Goal: Use online tool/utility: Utilize a website feature to perform a specific function

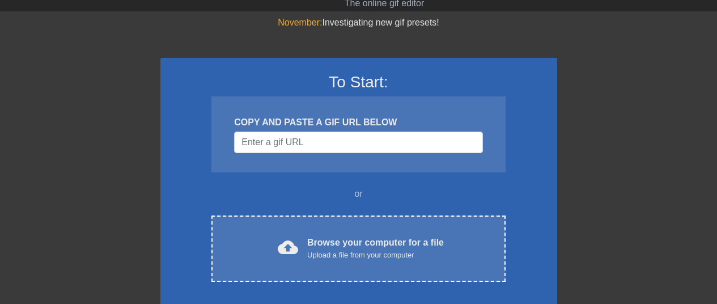
scroll to position [37, 0]
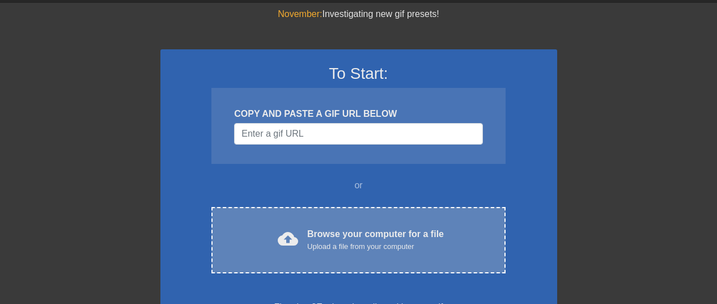
click at [342, 232] on div "Browse your computer for a file Upload a file from your computer" at bounding box center [375, 239] width 137 height 25
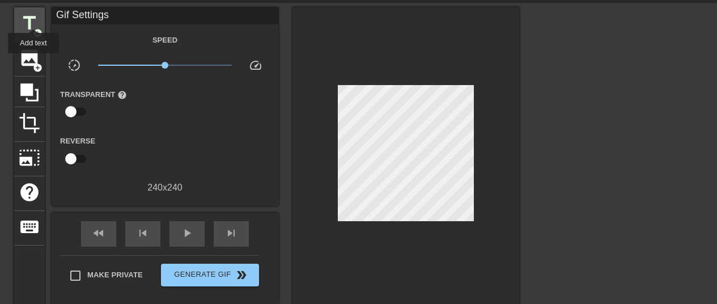
click at [33, 18] on span "title" at bounding box center [30, 23] width 22 height 22
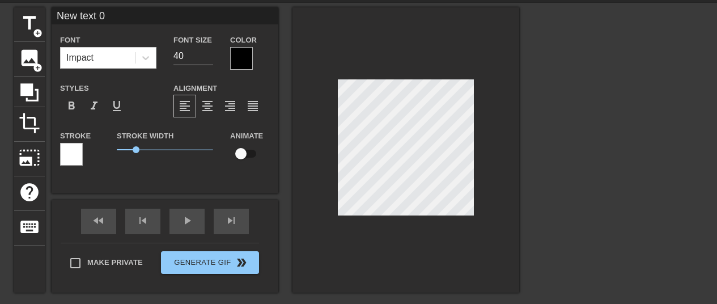
scroll to position [2, 1]
type input "c"
type textarea "c"
type input "cl"
type textarea "cl"
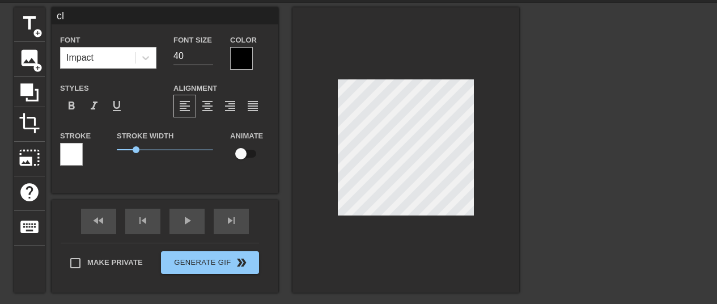
type input "clo"
type textarea "clo"
type input "cloc"
type textarea "cloc"
type input "clock"
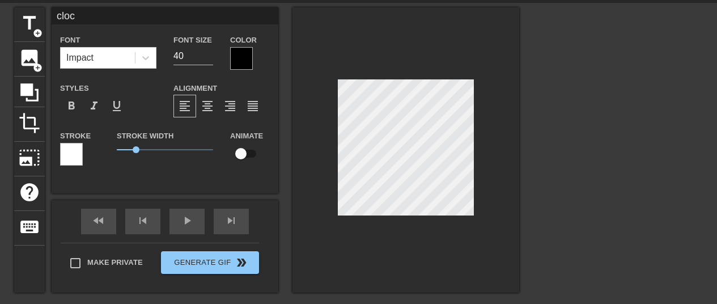
type textarea "clock"
type input "clocki"
type textarea "clocki"
type input "clockin"
type textarea "clocking"
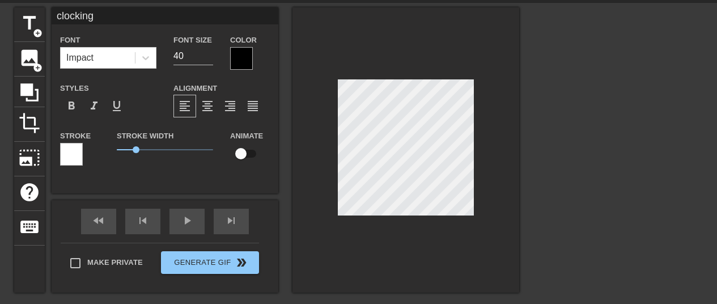
type input "clocking"
type textarea "clocking"
type input "clocking i"
type textarea "clocking i"
type input "clocking in"
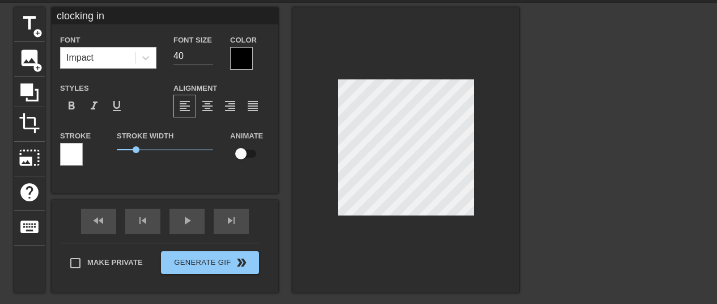
type textarea "clocking in"
type input "clocking in a"
type textarea "clocking in at"
type input "clocking in at"
type textarea "clocking in at"
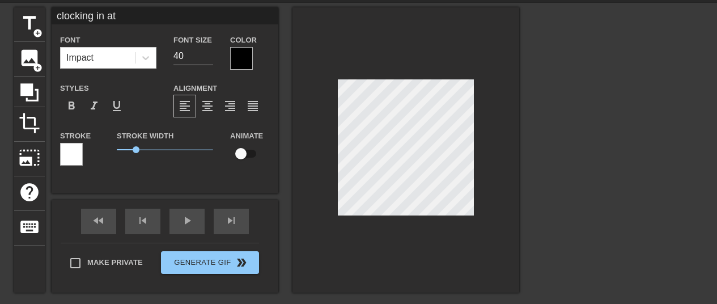
type input "clocking in at t"
type textarea "clocking in at th"
type input "clocking in at the"
type textarea "clocking in at the"
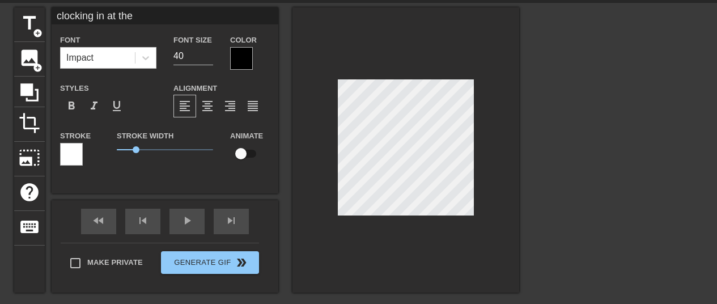
scroll to position [2, 2]
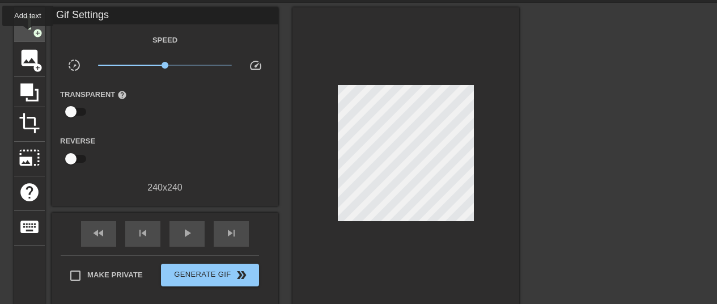
click at [28, 33] on div "title add_circle" at bounding box center [29, 24] width 31 height 35
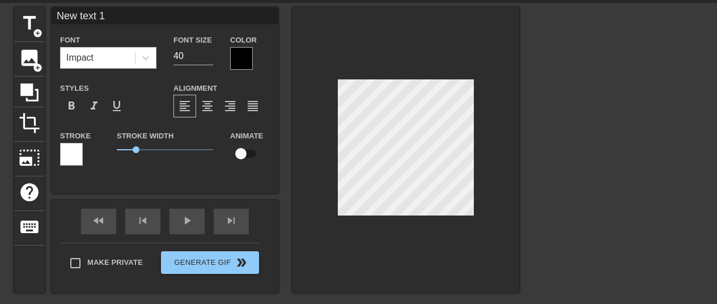
scroll to position [2, 1]
type textarea "d"
type input "df"
type textarea "df"
type input "d"
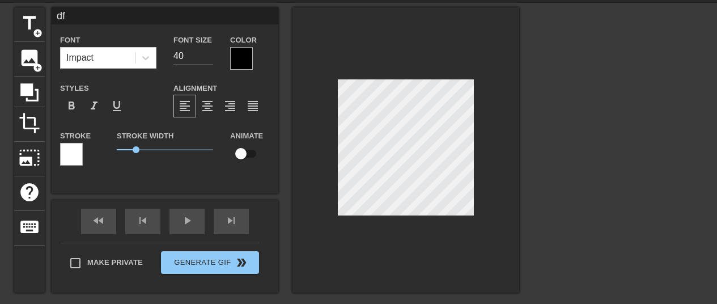
type textarea "d"
type input "f"
type textarea "f"
type input "fu"
type textarea "fu"
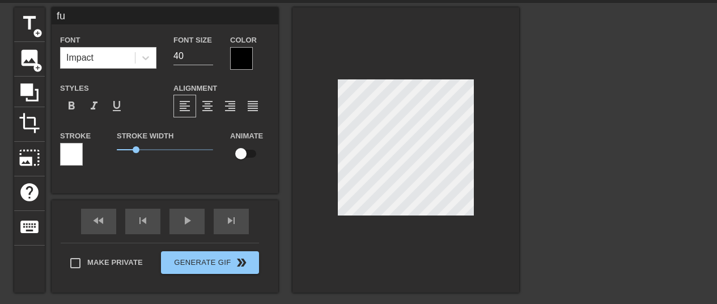
type input "fuj"
type textarea "fuj"
type input "fujo"
type textarea "fujo"
type input "fujo"
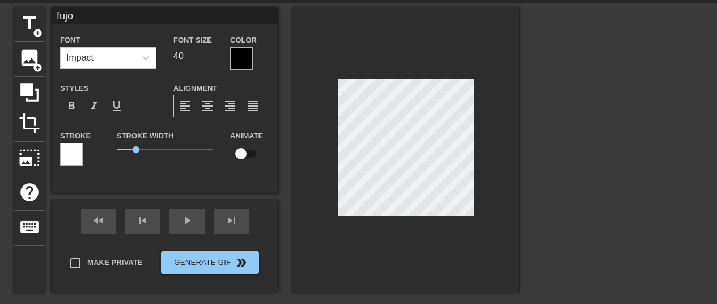
type textarea "fujo f"
type input "fujo fa"
type textarea "fujo fa"
type input "fujo fac"
type textarea "fujo fac"
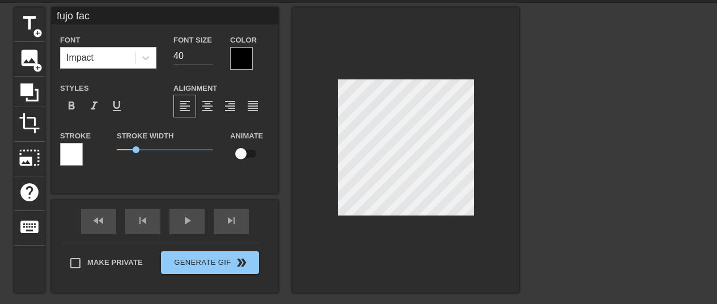
type input "fujo fact"
type textarea "fujo fact"
type input "fujo facto"
type textarea "fujo facto"
type input "fujo factor"
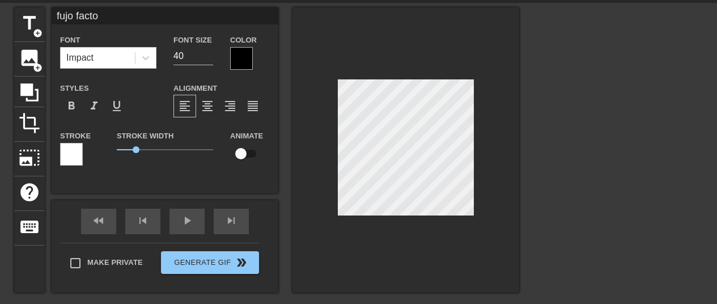
type textarea "fujo factor"
type input "fujo factory"
type textarea "fujo factory"
click at [126, 53] on div "Impact" at bounding box center [98, 58] width 74 height 20
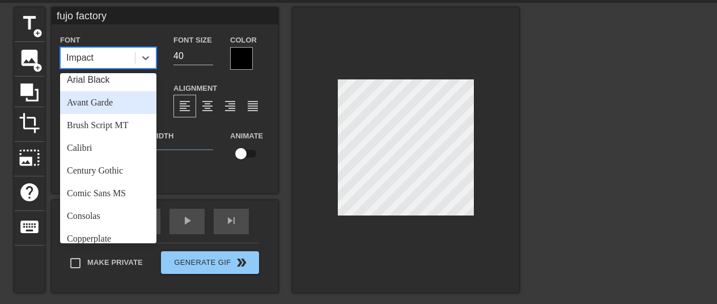
scroll to position [37, 0]
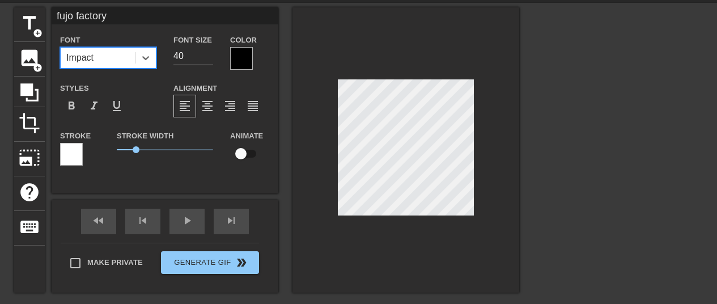
click at [84, 57] on div "Impact" at bounding box center [79, 58] width 27 height 14
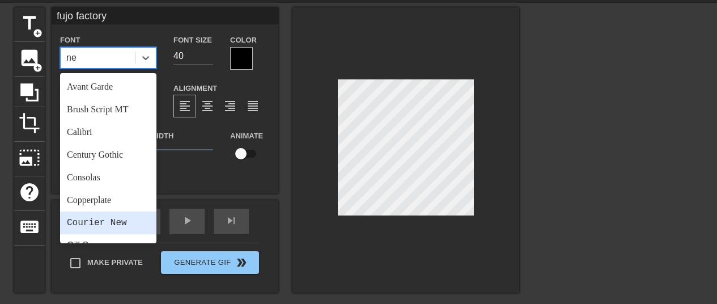
type input "n"
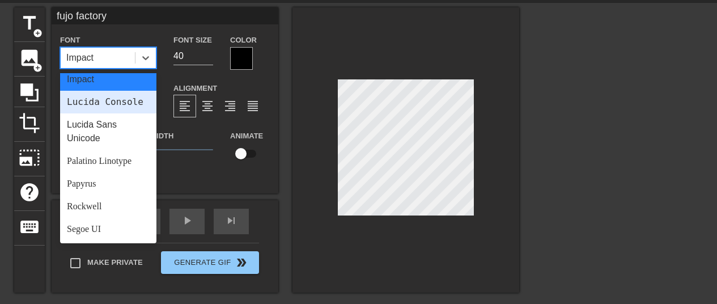
scroll to position [330, 0]
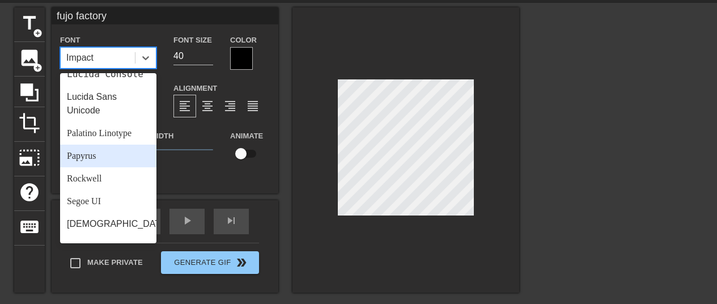
click at [92, 163] on div "Papyrus" at bounding box center [108, 156] width 96 height 23
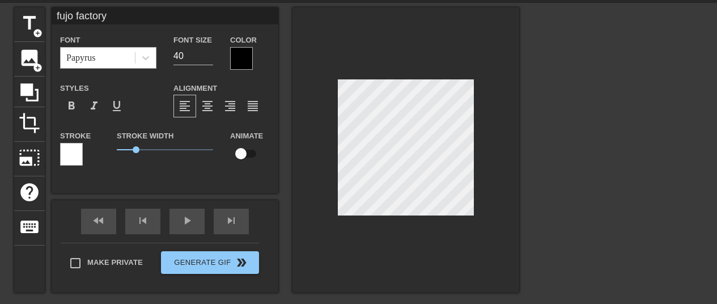
scroll to position [2, 3]
click at [240, 60] on div at bounding box center [241, 58] width 23 height 23
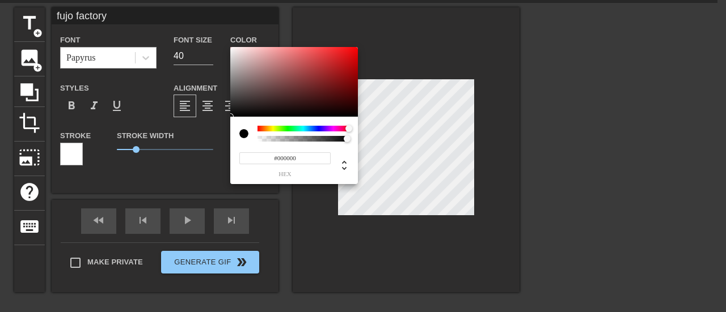
drag, startPoint x: 341, startPoint y: 128, endPoint x: 361, endPoint y: 131, distance: 19.5
click at [361, 131] on div "#000000 hex" at bounding box center [363, 156] width 726 height 312
click at [334, 82] on div at bounding box center [333, 85] width 7 height 7
type input "#6B0911"
click at [347, 87] on div at bounding box center [294, 82] width 128 height 70
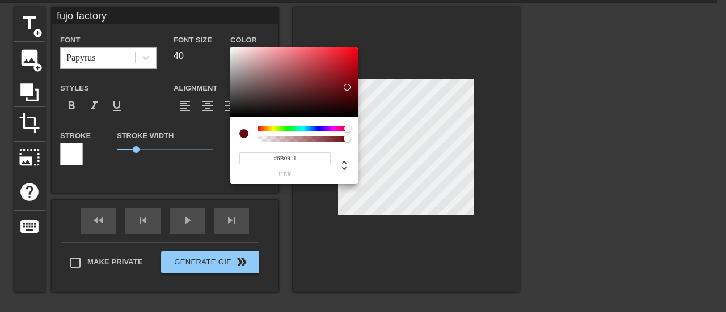
click at [282, 159] on input "#6B0911" at bounding box center [284, 158] width 91 height 12
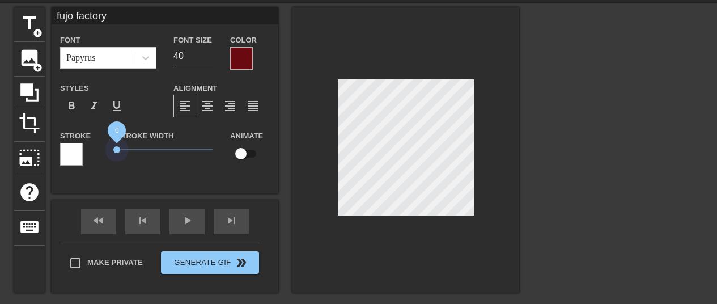
drag, startPoint x: 132, startPoint y: 151, endPoint x: 63, endPoint y: 153, distance: 68.6
click at [63, 153] on div "Stroke Stroke Width 0 Animate" at bounding box center [165, 152] width 227 height 47
click at [251, 159] on input "checkbox" at bounding box center [241, 154] width 65 height 22
click at [245, 157] on input "checkbox" at bounding box center [251, 154] width 65 height 22
click at [245, 157] on input "checkbox" at bounding box center [241, 154] width 65 height 22
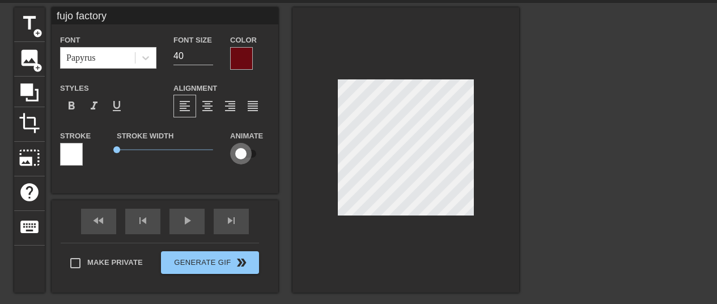
checkbox input "true"
click at [98, 73] on div "Font Papyrus Font Size 40 Color Styles format_bold format_italic format_underli…" at bounding box center [165, 104] width 210 height 143
click at [101, 61] on div "Papyrus" at bounding box center [98, 58] width 74 height 20
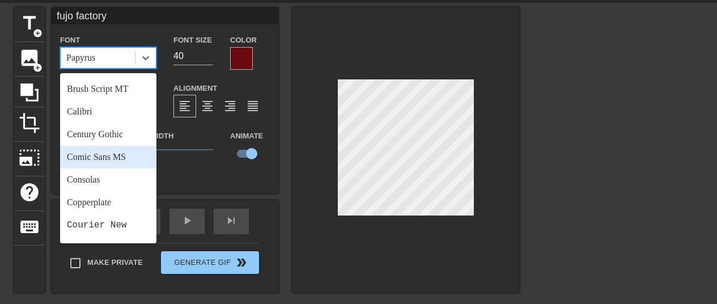
scroll to position [0, 0]
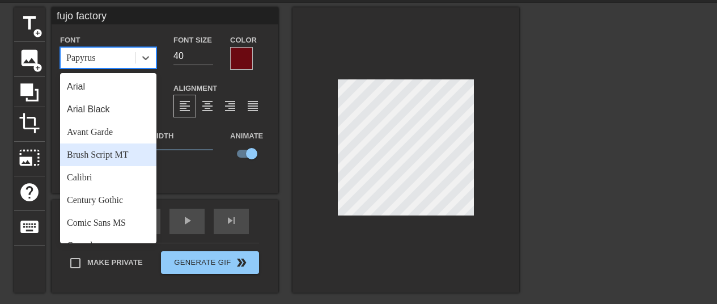
click at [95, 155] on div "Brush Script MT" at bounding box center [108, 154] width 96 height 23
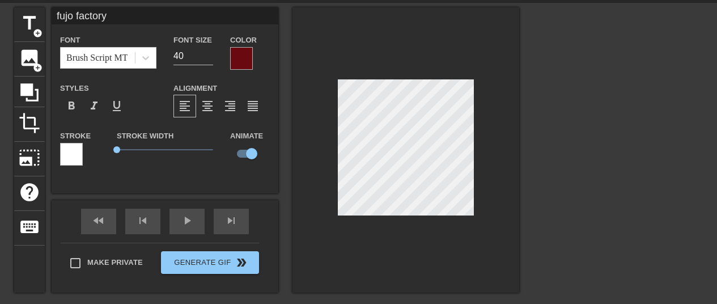
click at [418, 231] on div at bounding box center [405, 149] width 227 height 285
type input "clocking in at the"
checkbox input "false"
click at [461, 228] on div at bounding box center [405, 149] width 227 height 285
click at [239, 111] on div "format_align_right" at bounding box center [230, 106] width 23 height 23
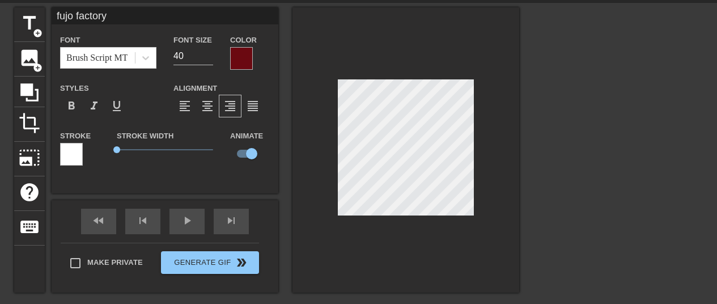
click at [79, 152] on div at bounding box center [71, 154] width 23 height 23
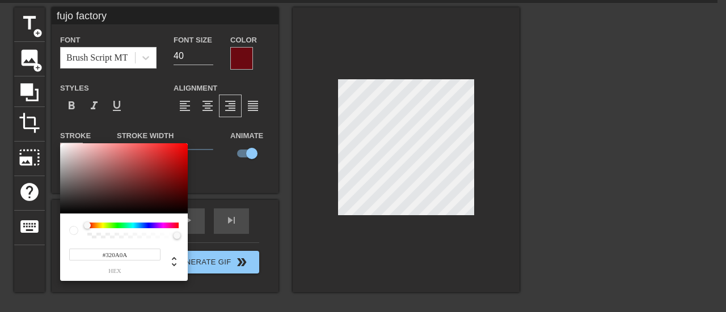
type input "#000000"
drag, startPoint x: 156, startPoint y: 197, endPoint x: 234, endPoint y: 230, distance: 84.6
click at [242, 227] on div "#000000 hex" at bounding box center [363, 156] width 726 height 312
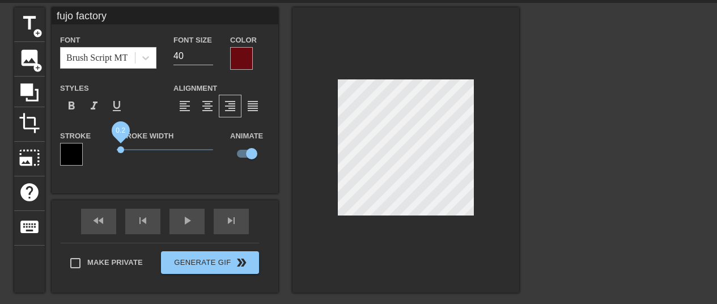
click at [120, 150] on span "0.2" at bounding box center [120, 149] width 7 height 7
click at [185, 214] on div "fast_rewind skip_previous play_arrow skip_next" at bounding box center [165, 221] width 185 height 43
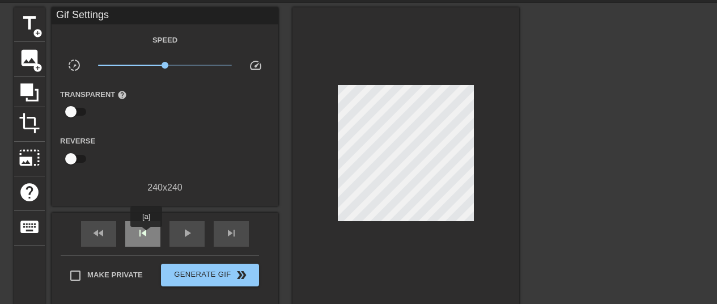
click at [146, 235] on span "skip_previous" at bounding box center [143, 233] width 14 height 14
click at [180, 230] on span "play_arrow" at bounding box center [187, 233] width 14 height 14
click at [147, 233] on span "skip_previous" at bounding box center [143, 233] width 14 height 14
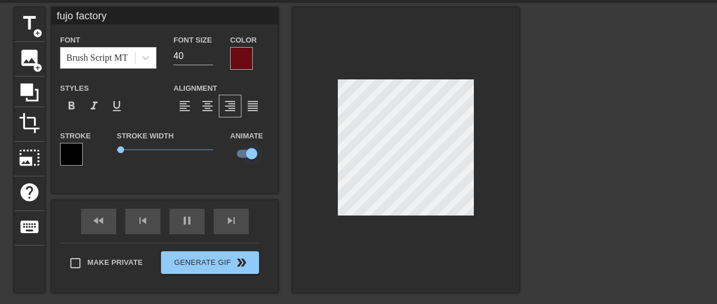
type input "70"
click at [247, 146] on input "checkbox" at bounding box center [251, 154] width 65 height 22
checkbox input "false"
type input "70"
click at [245, 151] on input "checkbox" at bounding box center [241, 154] width 65 height 22
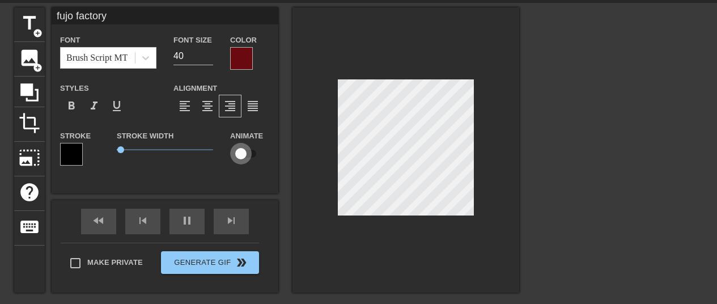
checkbox input "true"
click at [325, 246] on div at bounding box center [405, 149] width 227 height 285
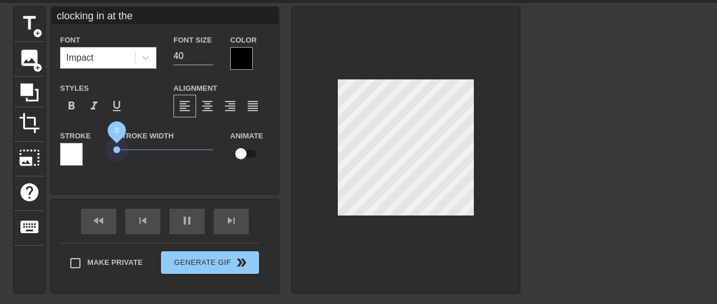
drag, startPoint x: 138, startPoint y: 149, endPoint x: 86, endPoint y: 154, distance: 53.0
click at [86, 153] on div "Stroke Stroke Width 0 Animate" at bounding box center [165, 152] width 227 height 47
click at [231, 61] on div at bounding box center [241, 58] width 23 height 23
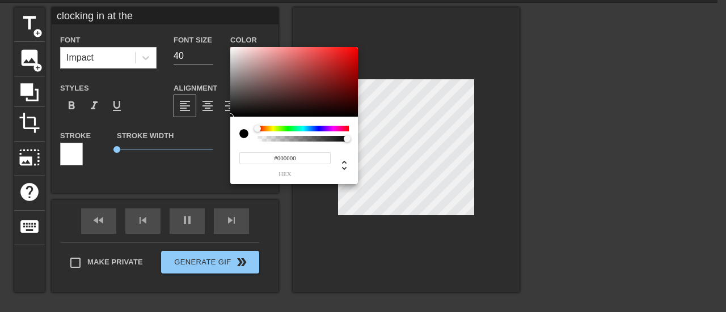
type input "70"
type input "#CAB4B4"
type input "60"
type input "#D0BCBC"
type input "70"
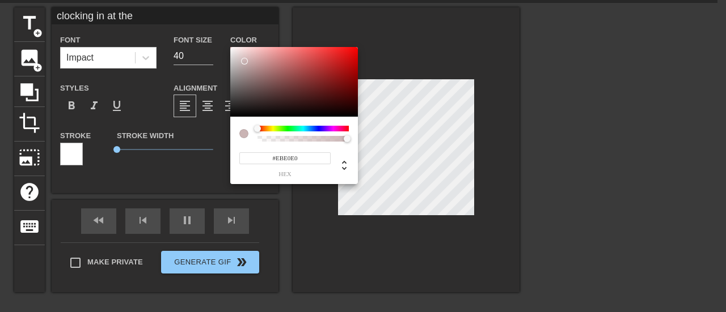
type input "#F7F3F3"
type input "60"
type input "#FD8D8D"
type input "70"
type input "#FFFFFF"
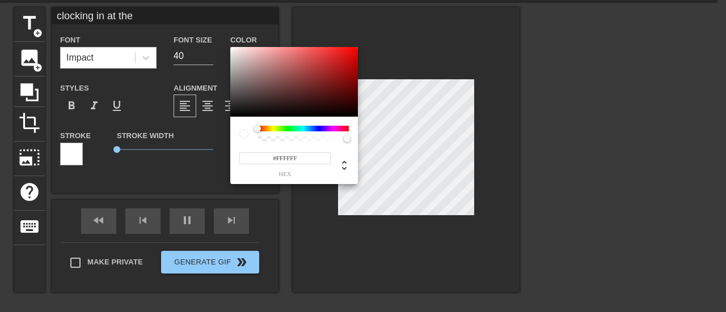
drag, startPoint x: 244, startPoint y: 61, endPoint x: 230, endPoint y: 46, distance: 20.9
click at [230, 46] on div "#FFFFFF hex" at bounding box center [363, 156] width 726 height 312
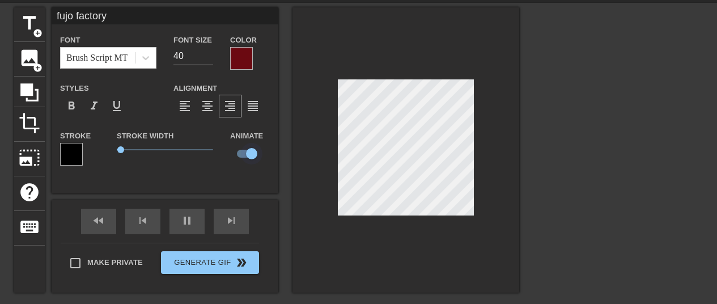
type input "70"
click at [252, 146] on input "checkbox" at bounding box center [251, 154] width 65 height 22
checkbox input "false"
type input "70"
click at [244, 154] on input "checkbox" at bounding box center [241, 154] width 65 height 22
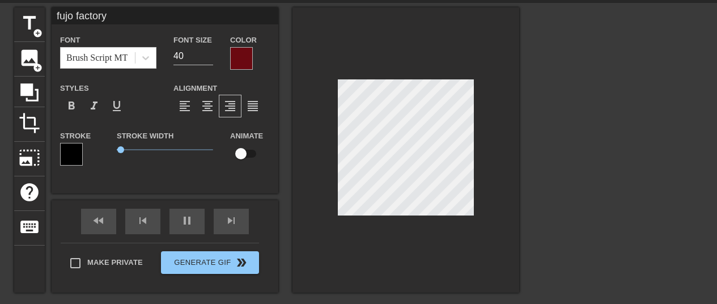
checkbox input "true"
type input "70"
click at [244, 154] on input "checkbox" at bounding box center [251, 154] width 65 height 22
checkbox input "false"
type input "70"
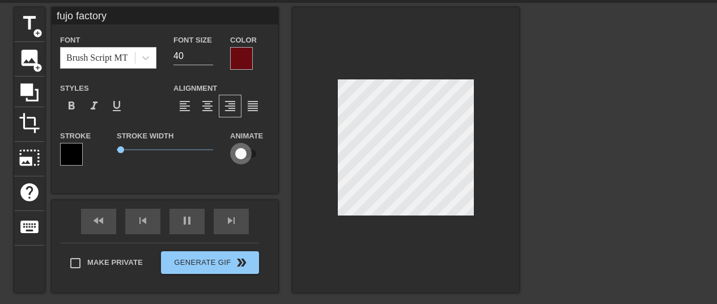
click at [244, 154] on input "checkbox" at bounding box center [241, 154] width 65 height 22
checkbox input "true"
type input "70"
click at [244, 154] on input "checkbox" at bounding box center [251, 154] width 65 height 22
checkbox input "false"
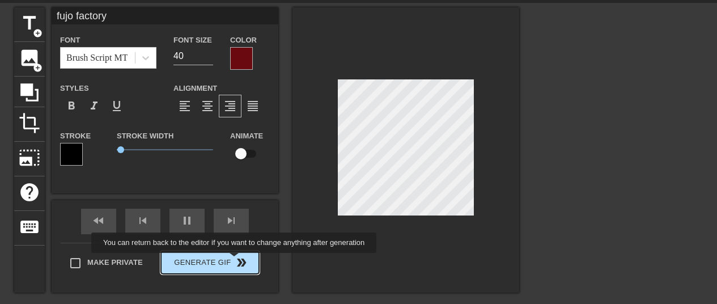
click at [235, 261] on div "Make Private Generate Gif double_arrow" at bounding box center [160, 265] width 198 height 45
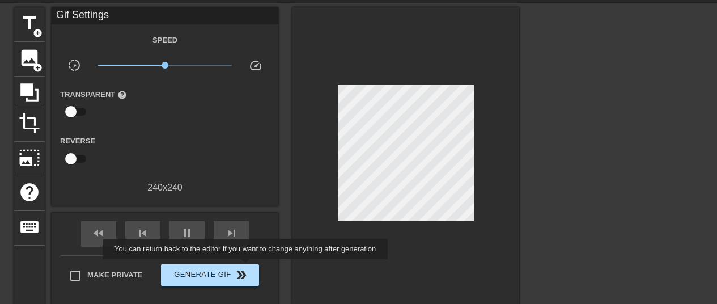
type input "60"
click at [244, 268] on span "double_arrow" at bounding box center [242, 275] width 14 height 14
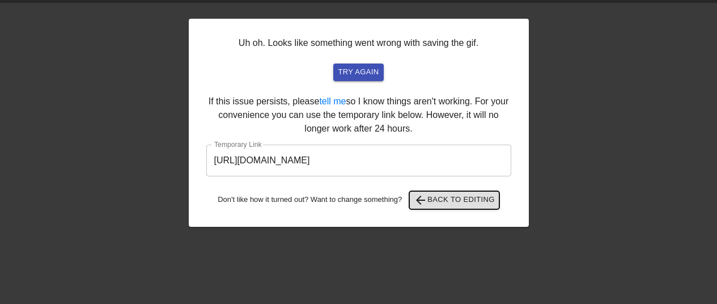
click at [443, 198] on span "arrow_back Back to Editing" at bounding box center [454, 200] width 81 height 14
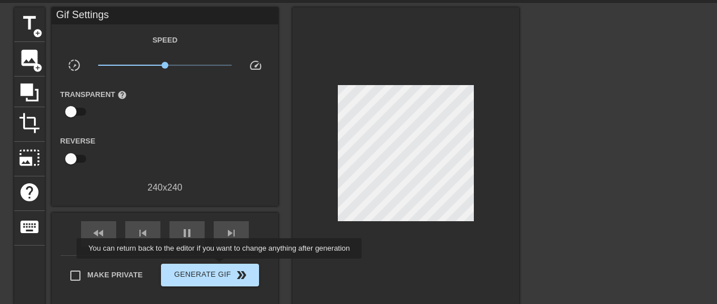
type input "70"
click at [215, 269] on span "Generate Gif double_arrow" at bounding box center [210, 275] width 89 height 14
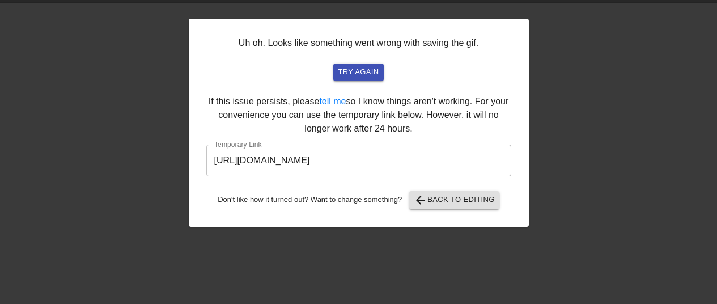
click at [345, 155] on input "https://www.gifntext.com/temp_generations/0zVSXUZy.gif" at bounding box center [358, 161] width 305 height 32
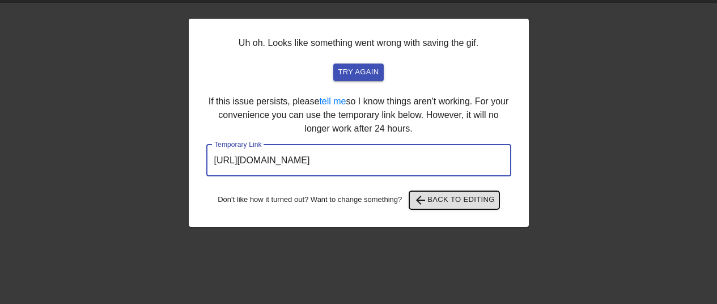
click at [485, 208] on button "arrow_back Back to Editing" at bounding box center [454, 200] width 90 height 18
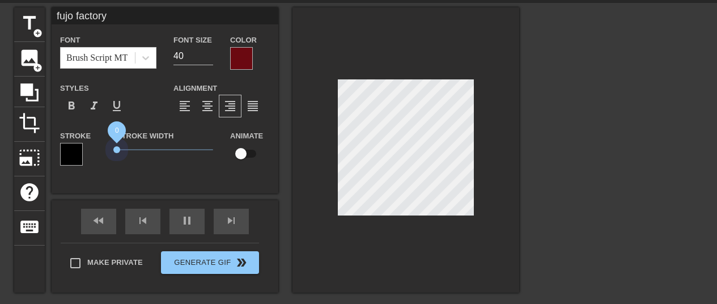
drag, startPoint x: 124, startPoint y: 148, endPoint x: 74, endPoint y: 203, distance: 74.7
click at [74, 203] on div "fujo factory Font Brush Script MT Font Size 40 Color Styles format_bold format_…" at bounding box center [165, 149] width 227 height 285
type input "60"
click at [235, 152] on input "checkbox" at bounding box center [241, 154] width 65 height 22
checkbox input "true"
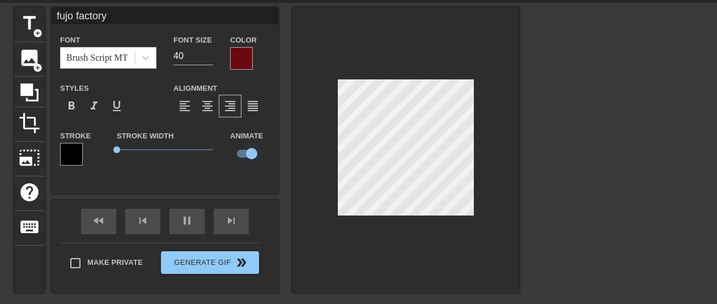
type input "70"
click at [235, 152] on input "checkbox" at bounding box center [251, 154] width 65 height 22
checkbox input "false"
click at [241, 55] on div at bounding box center [241, 58] width 23 height 23
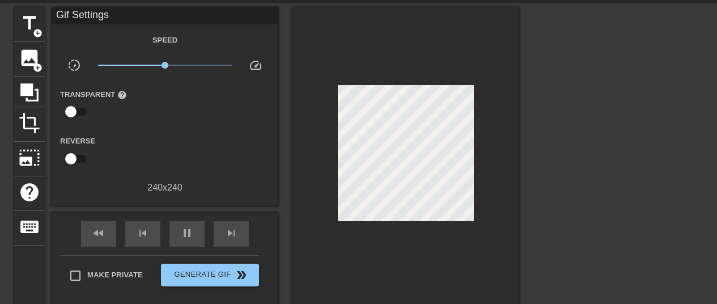
click at [412, 215] on div at bounding box center [405, 156] width 227 height 298
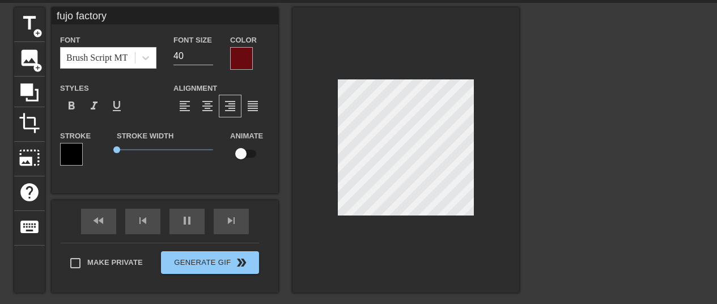
click at [489, 294] on div "title add_circle image add_circle crop photo_size_select_large help keyboard fu…" at bounding box center [266, 177] width 505 height 340
click at [29, 53] on span "image" at bounding box center [30, 58] width 22 height 22
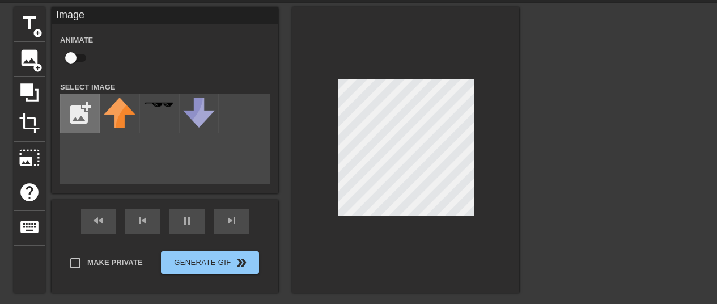
click at [85, 111] on input "file" at bounding box center [80, 113] width 39 height 39
type input "60"
type input "C:\fakepath\text.gif"
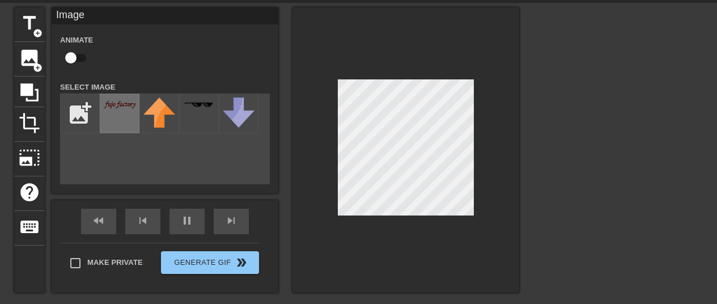
click at [106, 101] on div at bounding box center [120, 114] width 40 height 40
click at [477, 202] on div at bounding box center [405, 149] width 227 height 285
click at [499, 166] on div at bounding box center [405, 149] width 227 height 285
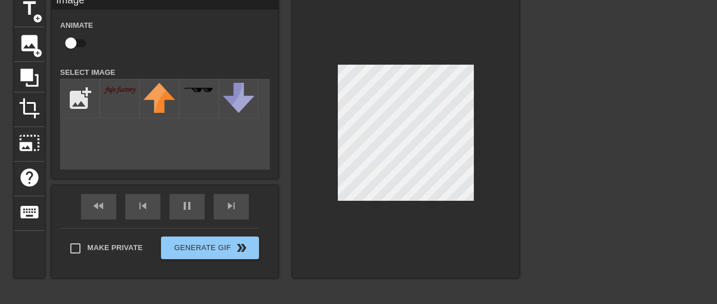
scroll to position [37, 0]
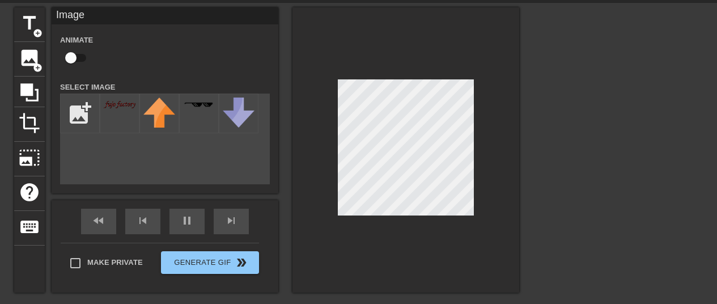
type input "70"
click at [69, 50] on input "checkbox" at bounding box center [71, 58] width 65 height 22
checkbox input "true"
click at [108, 101] on div at bounding box center [120, 114] width 40 height 40
type input "70"
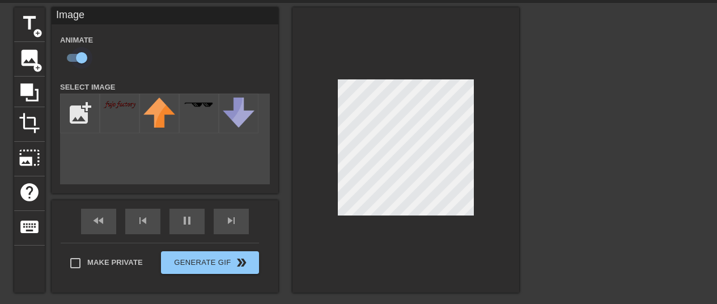
click at [77, 54] on input "checkbox" at bounding box center [81, 58] width 65 height 22
checkbox input "false"
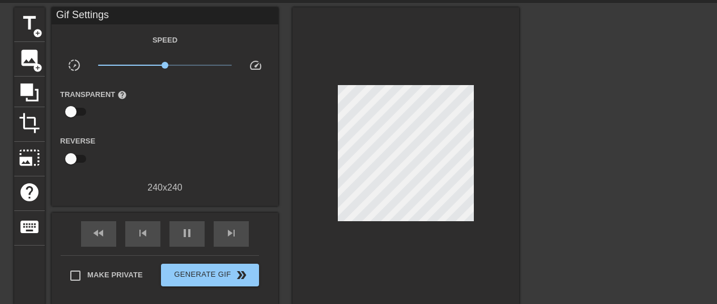
click at [499, 264] on div at bounding box center [405, 156] width 227 height 298
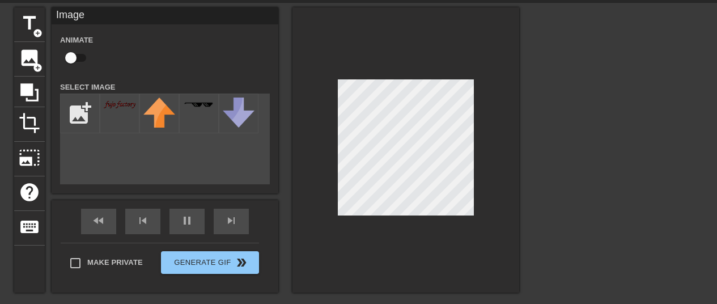
click at [337, 268] on div at bounding box center [405, 149] width 227 height 285
click at [386, 244] on div at bounding box center [405, 149] width 227 height 285
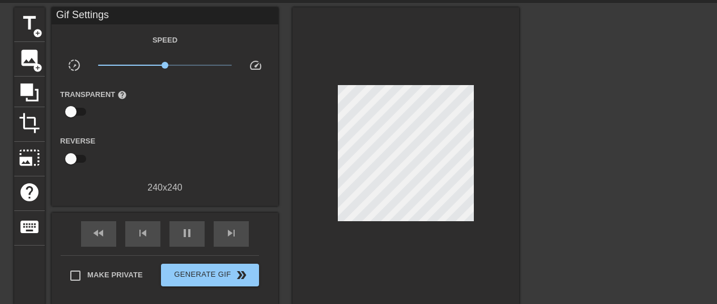
click at [432, 240] on div at bounding box center [405, 156] width 227 height 298
click at [25, 58] on span "image" at bounding box center [30, 58] width 22 height 22
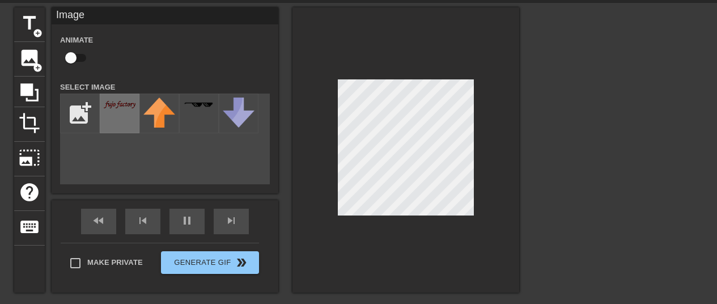
click at [119, 103] on img at bounding box center [120, 104] width 32 height 7
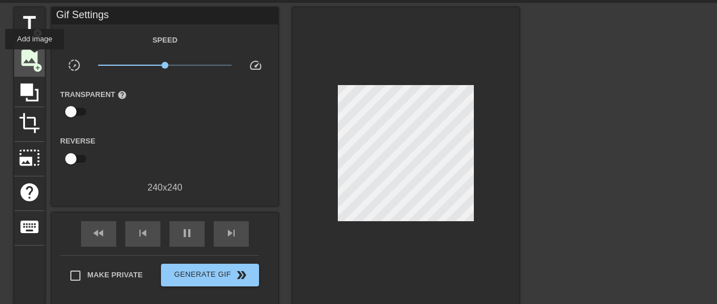
click at [35, 58] on span "image" at bounding box center [30, 58] width 22 height 22
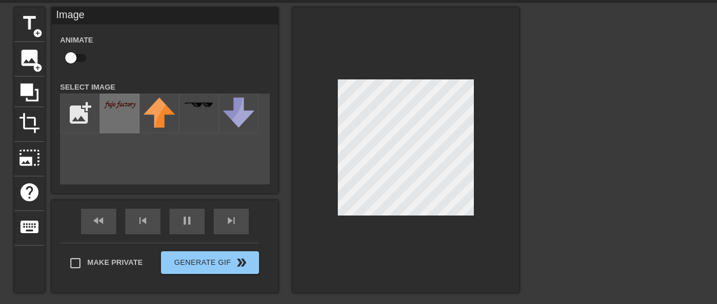
click at [117, 112] on div at bounding box center [120, 114] width 40 height 40
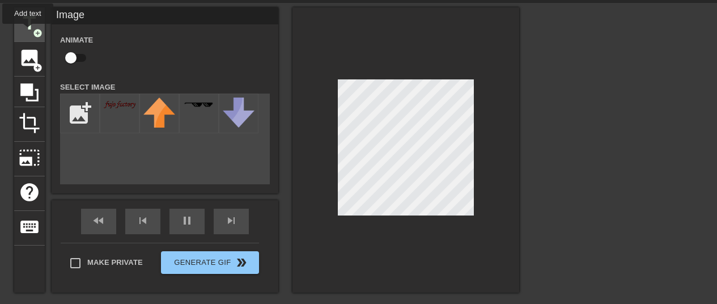
click at [28, 32] on span "title" at bounding box center [30, 23] width 22 height 22
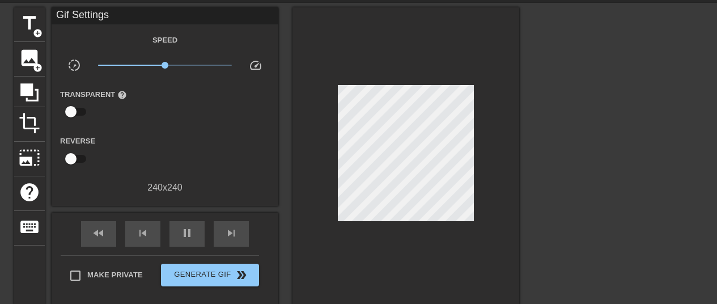
click at [411, 281] on div at bounding box center [405, 156] width 227 height 298
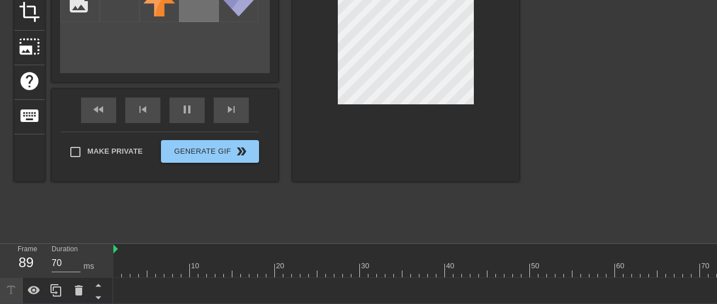
scroll to position [284, 0]
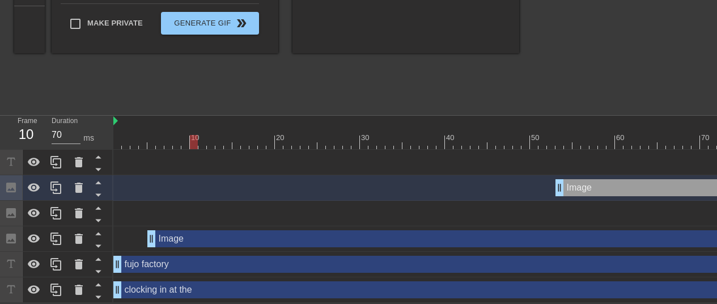
click at [190, 234] on div "Image drag_handle drag_handle" at bounding box center [589, 238] width 884 height 17
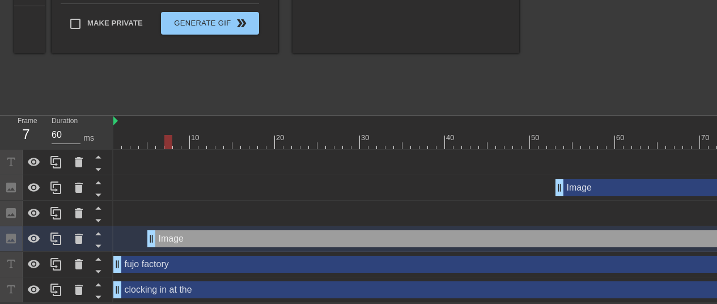
click at [168, 262] on div "fujo factory drag_handle drag_handle" at bounding box center [572, 264] width 918 height 17
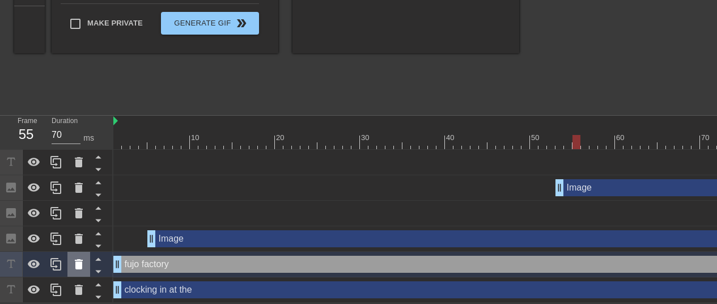
click at [76, 259] on icon at bounding box center [79, 264] width 8 height 10
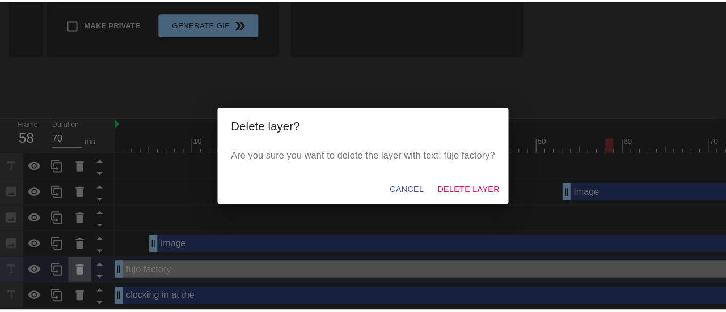
scroll to position [275, 0]
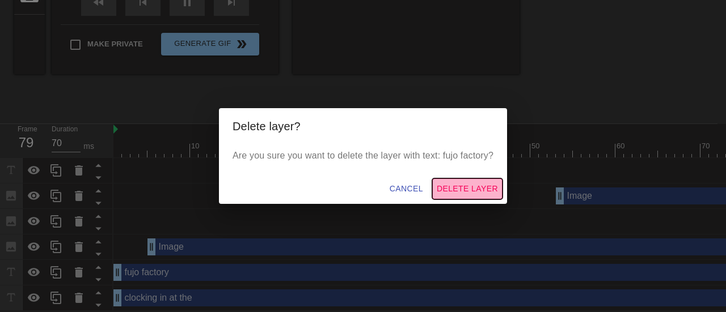
click at [438, 183] on span "Delete Layer" at bounding box center [466, 189] width 61 height 14
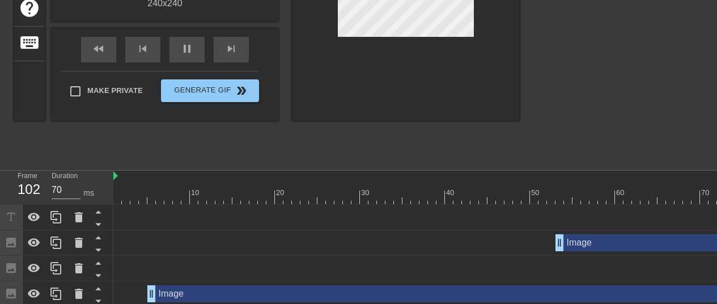
scroll to position [258, 0]
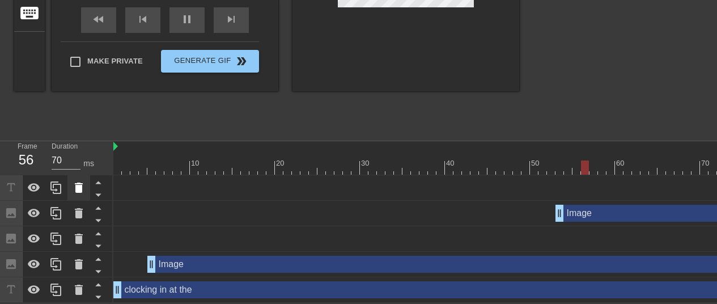
click at [78, 183] on icon at bounding box center [79, 188] width 8 height 10
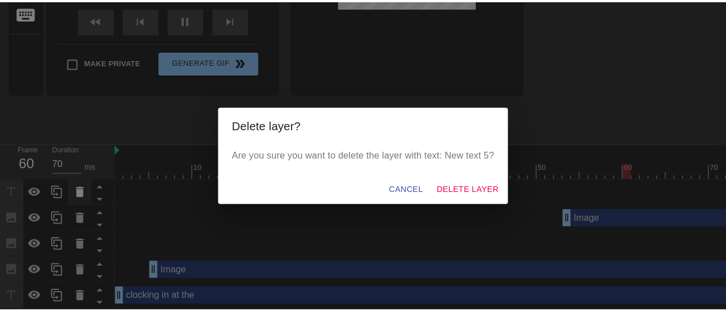
scroll to position [250, 0]
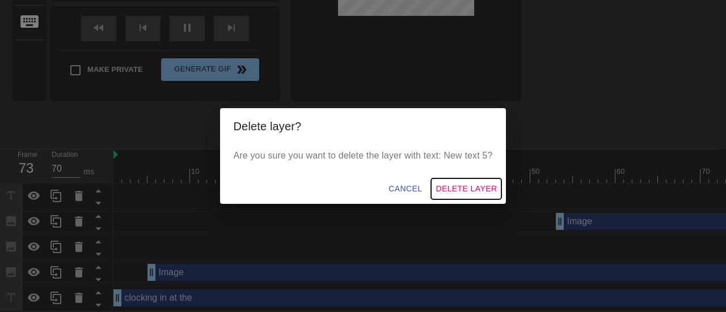
click at [469, 184] on span "Delete Layer" at bounding box center [465, 189] width 61 height 14
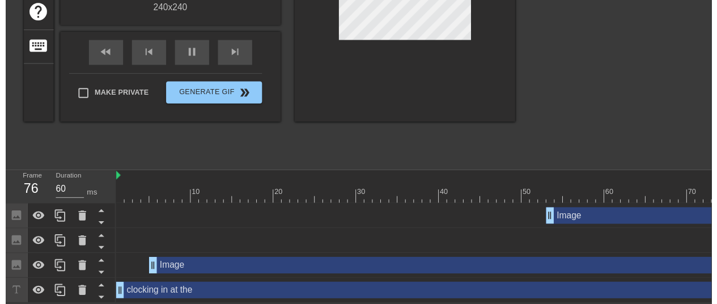
scroll to position [233, 0]
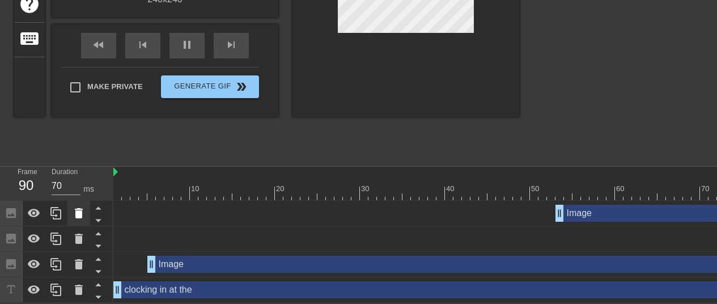
click at [80, 211] on icon at bounding box center [79, 213] width 8 height 10
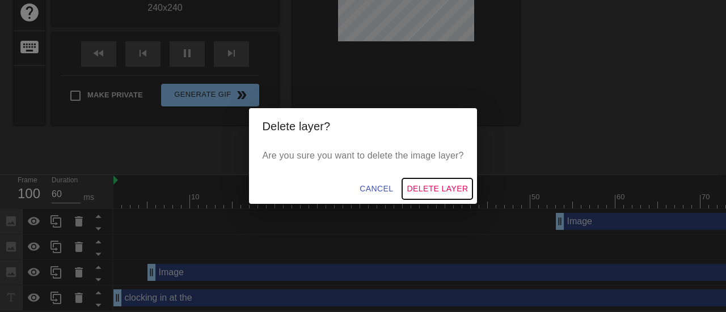
click at [443, 183] on span "Delete Layer" at bounding box center [436, 189] width 61 height 14
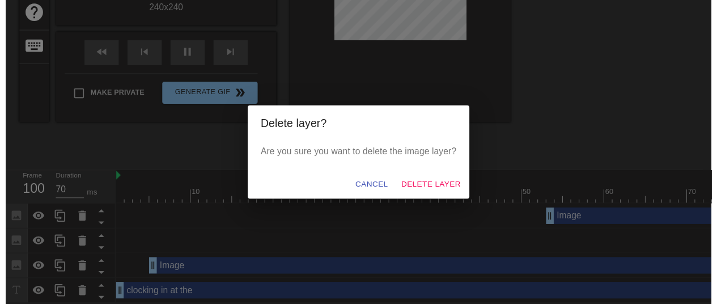
scroll to position [207, 0]
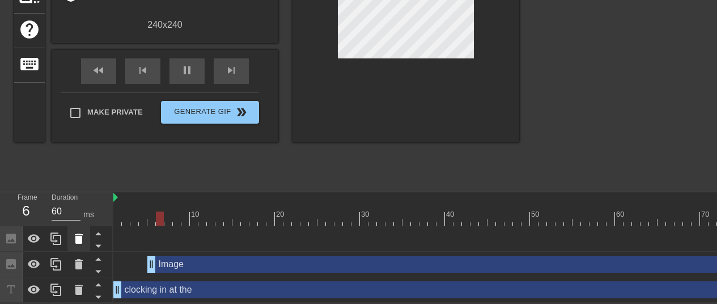
click at [80, 239] on icon at bounding box center [79, 239] width 14 height 14
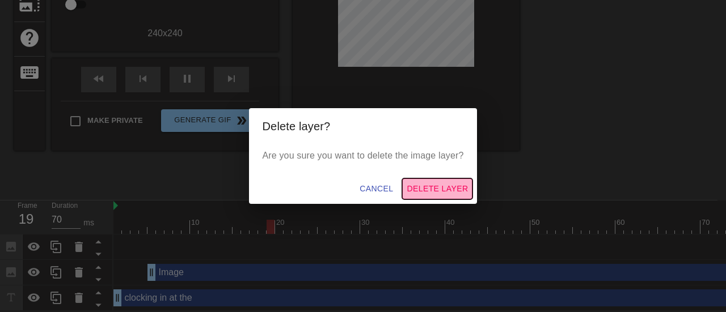
click at [423, 196] on button "Delete Layer" at bounding box center [437, 189] width 70 height 21
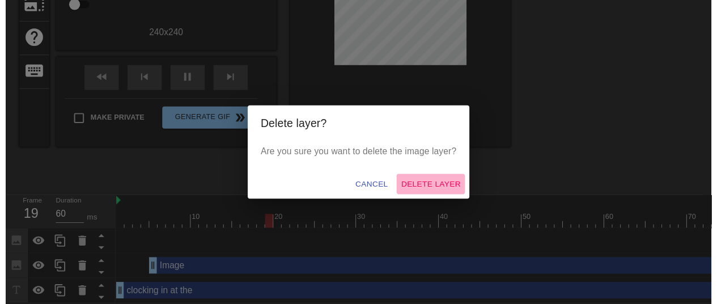
scroll to position [182, 0]
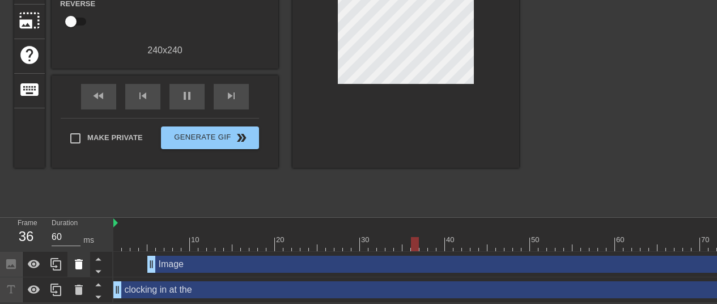
click at [72, 257] on icon at bounding box center [79, 264] width 14 height 14
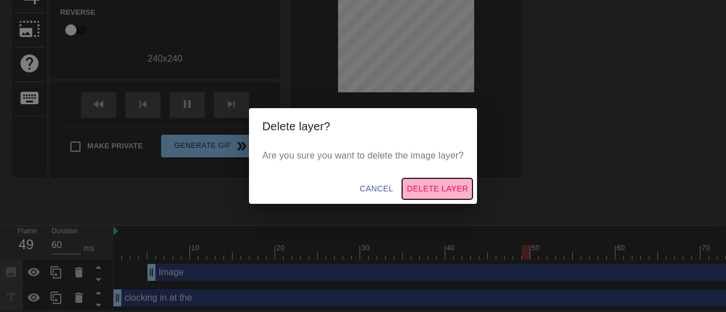
click at [416, 184] on span "Delete Layer" at bounding box center [436, 189] width 61 height 14
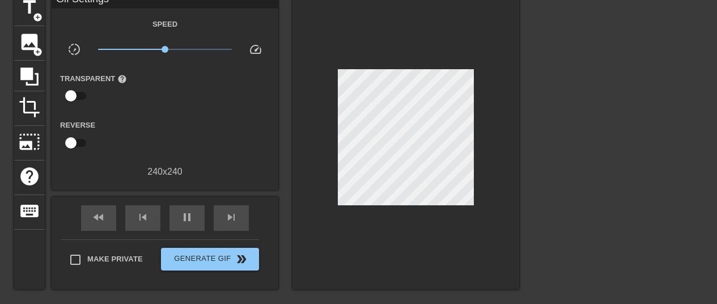
scroll to position [0, 0]
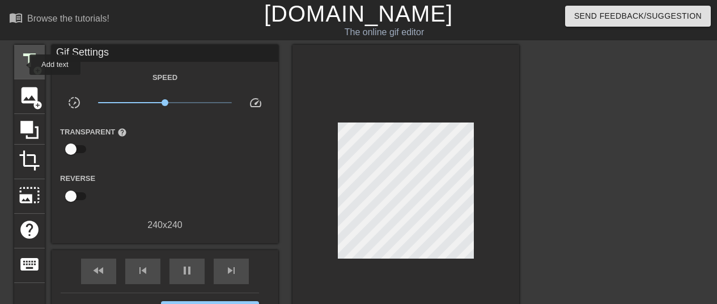
click at [22, 65] on span "title" at bounding box center [30, 61] width 22 height 22
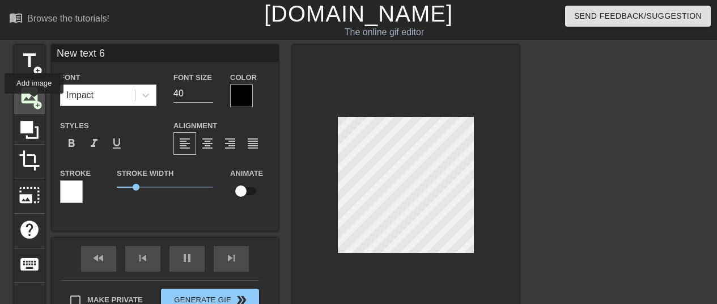
drag, startPoint x: 34, startPoint y: 101, endPoint x: 40, endPoint y: 103, distance: 6.3
click at [34, 101] on span "add_circle" at bounding box center [38, 105] width 10 height 10
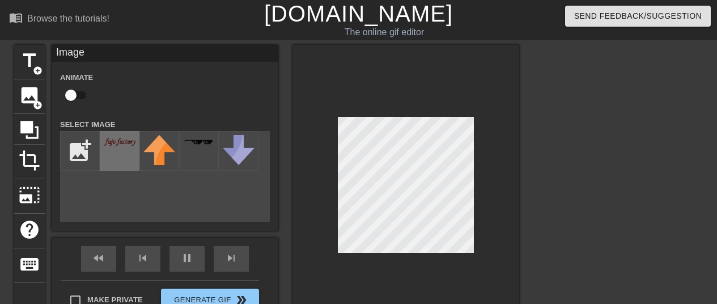
click at [131, 154] on div at bounding box center [120, 151] width 40 height 40
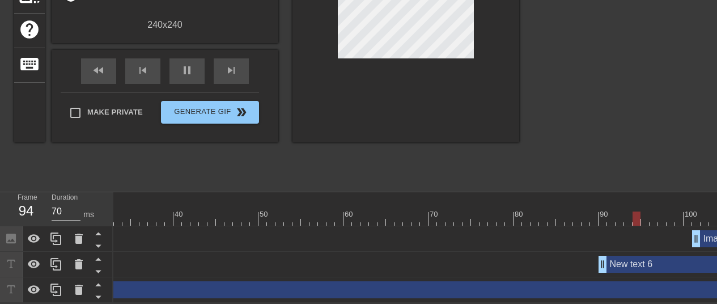
scroll to position [0, 309]
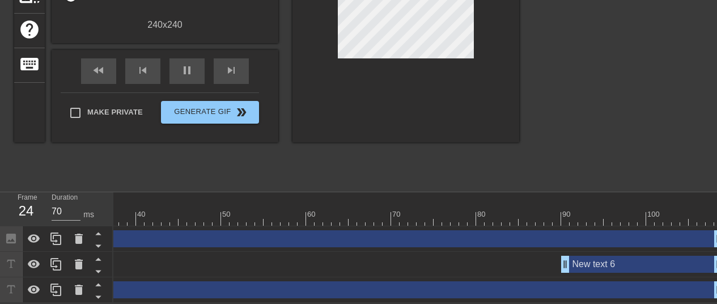
drag, startPoint x: 661, startPoint y: 234, endPoint x: 0, endPoint y: 261, distance: 661.5
click at [0, 261] on div "Frame 24 Duration 70 ms 10 20 30 40 50 60 70 80 90 100 Image drag_handle drag_h…" at bounding box center [358, 247] width 717 height 111
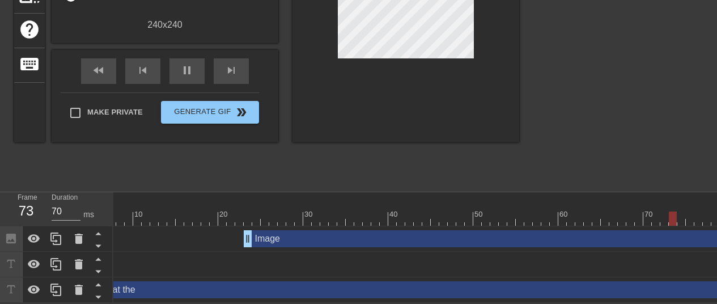
scroll to position [0, 0]
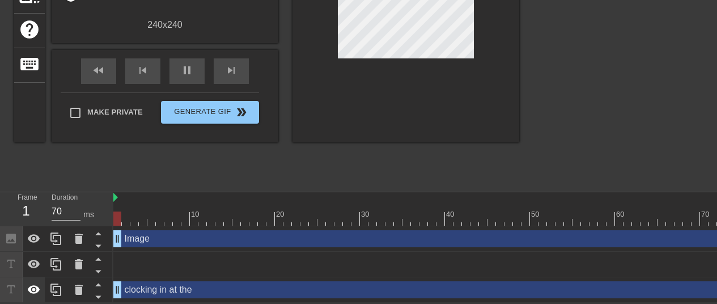
drag, startPoint x: 302, startPoint y: 235, endPoint x: 43, endPoint y: 270, distance: 261.5
click at [43, 270] on div "Frame 1 Duration 70 ms 10 20 30 40 50 60 70 80 90 100 Image drag_handle drag_ha…" at bounding box center [358, 247] width 717 height 111
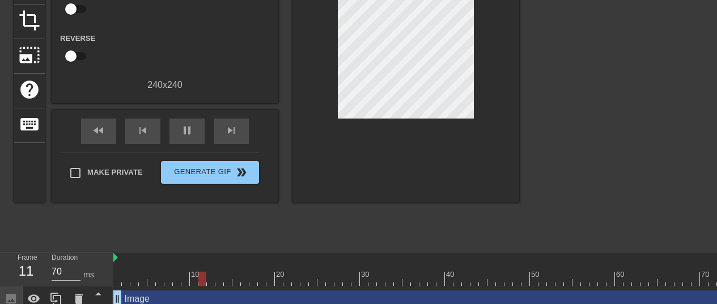
scroll to position [56, 0]
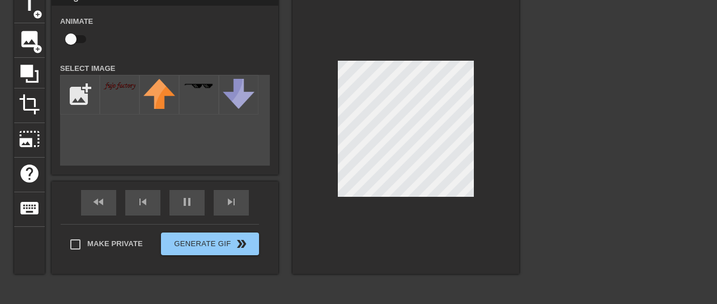
click at [328, 177] on div at bounding box center [405, 131] width 227 height 285
click at [537, 141] on div at bounding box center [618, 159] width 170 height 340
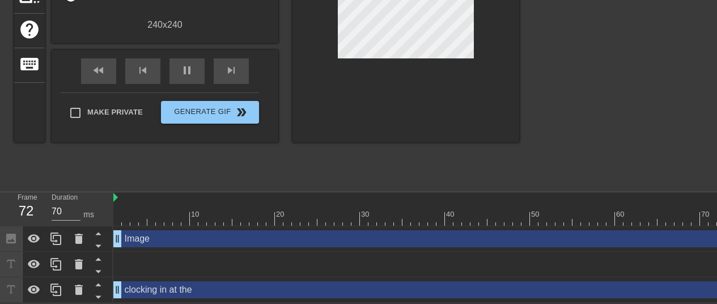
scroll to position [207, 0]
click at [79, 259] on icon at bounding box center [79, 264] width 8 height 10
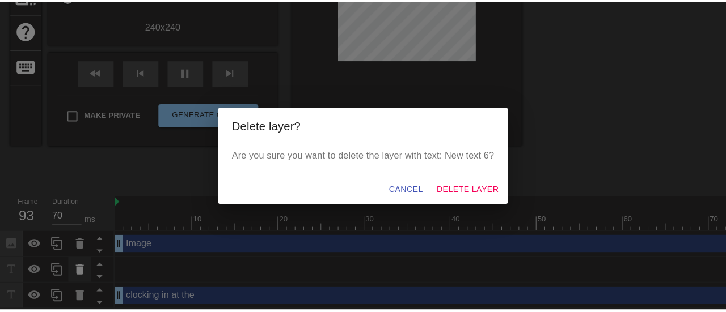
scroll to position [199, 0]
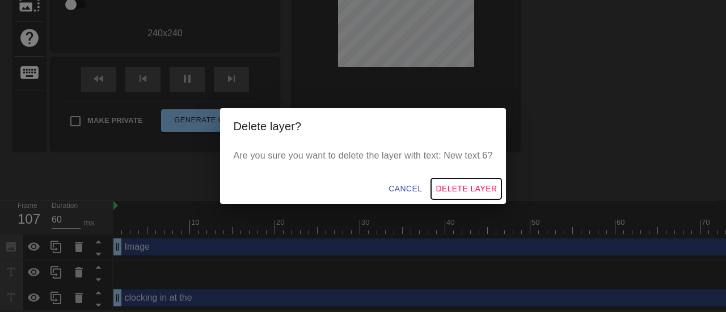
click at [464, 186] on span "Delete Layer" at bounding box center [465, 189] width 61 height 14
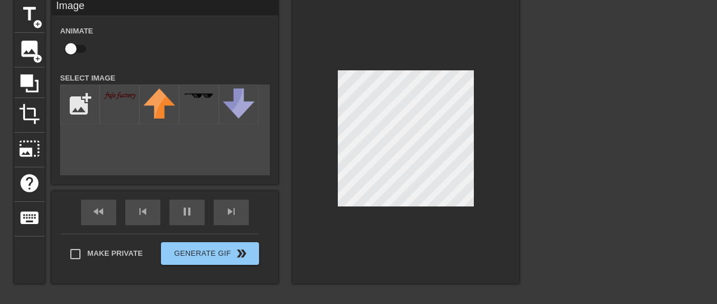
scroll to position [0, 0]
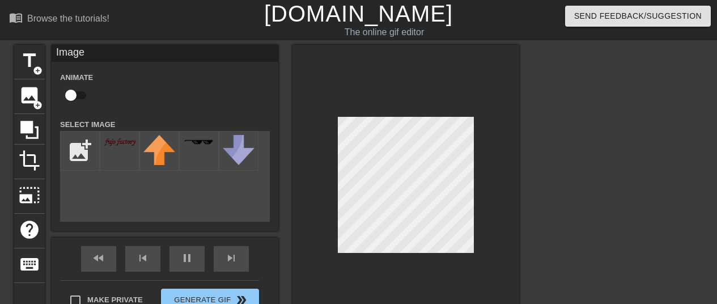
click at [576, 239] on div at bounding box center [618, 215] width 170 height 340
click at [529, 171] on div "title add_circle image add_circle crop photo_size_select_large help keyboard Im…" at bounding box center [358, 215] width 717 height 340
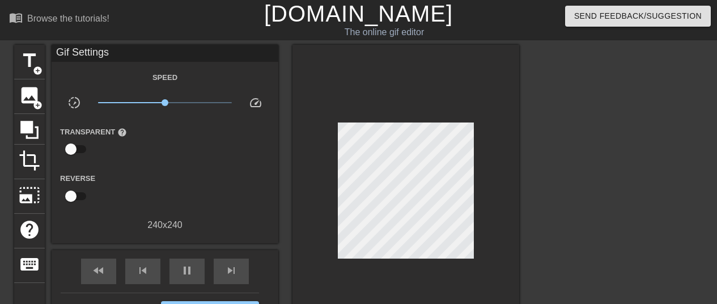
scroll to position [37, 0]
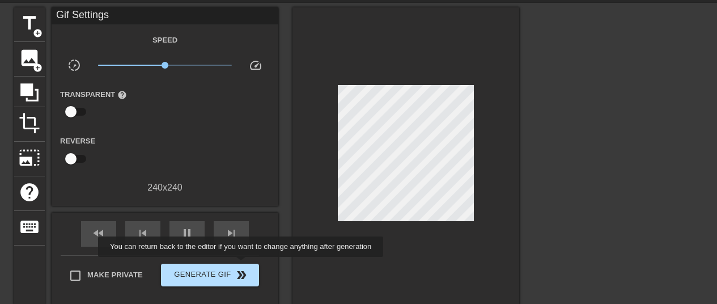
type input "70"
click at [242, 265] on button "Generate Gif double_arrow" at bounding box center [210, 275] width 98 height 23
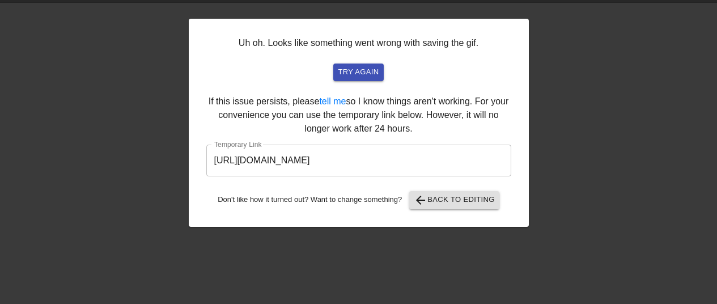
click at [394, 164] on input "https://www.gifntext.com/temp_generations/b17BNxqa.gif" at bounding box center [358, 161] width 305 height 32
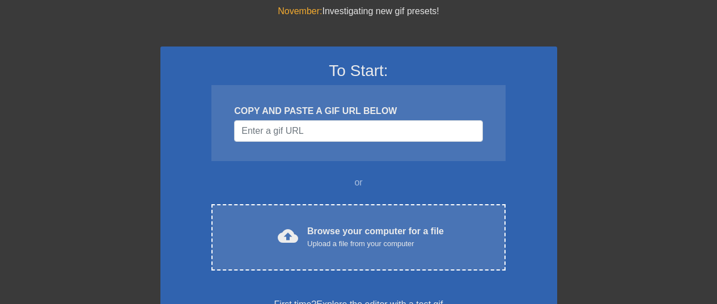
scroll to position [113, 0]
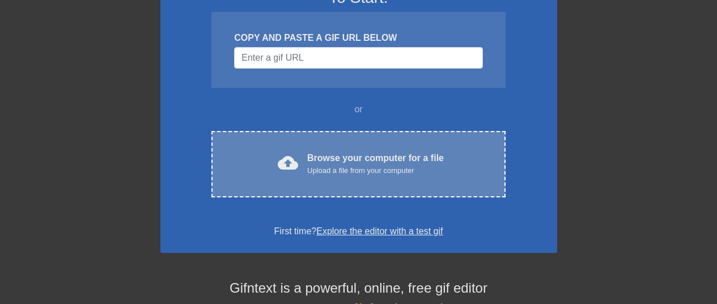
click at [324, 172] on div "Upload a file from your computer" at bounding box center [375, 170] width 137 height 11
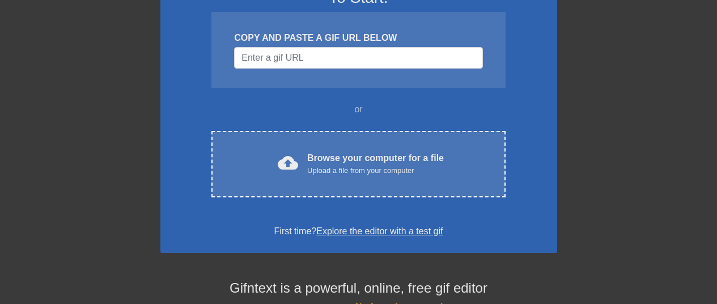
scroll to position [86, 0]
